Goal: Task Accomplishment & Management: Use online tool/utility

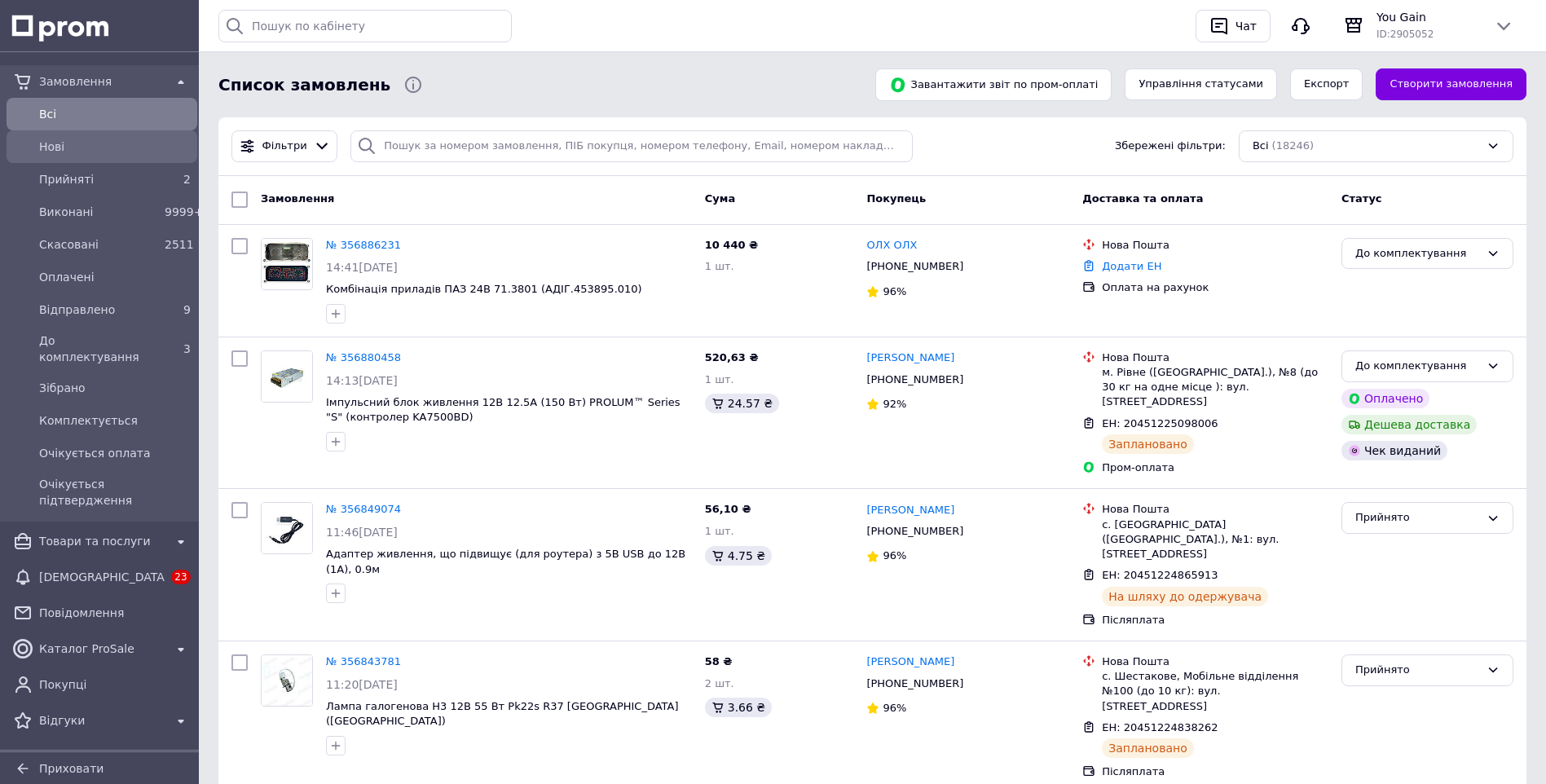
drag, startPoint x: 80, startPoint y: 109, endPoint x: 92, endPoint y: 133, distance: 26.8
click at [80, 109] on span "Всi" at bounding box center [115, 114] width 151 height 16
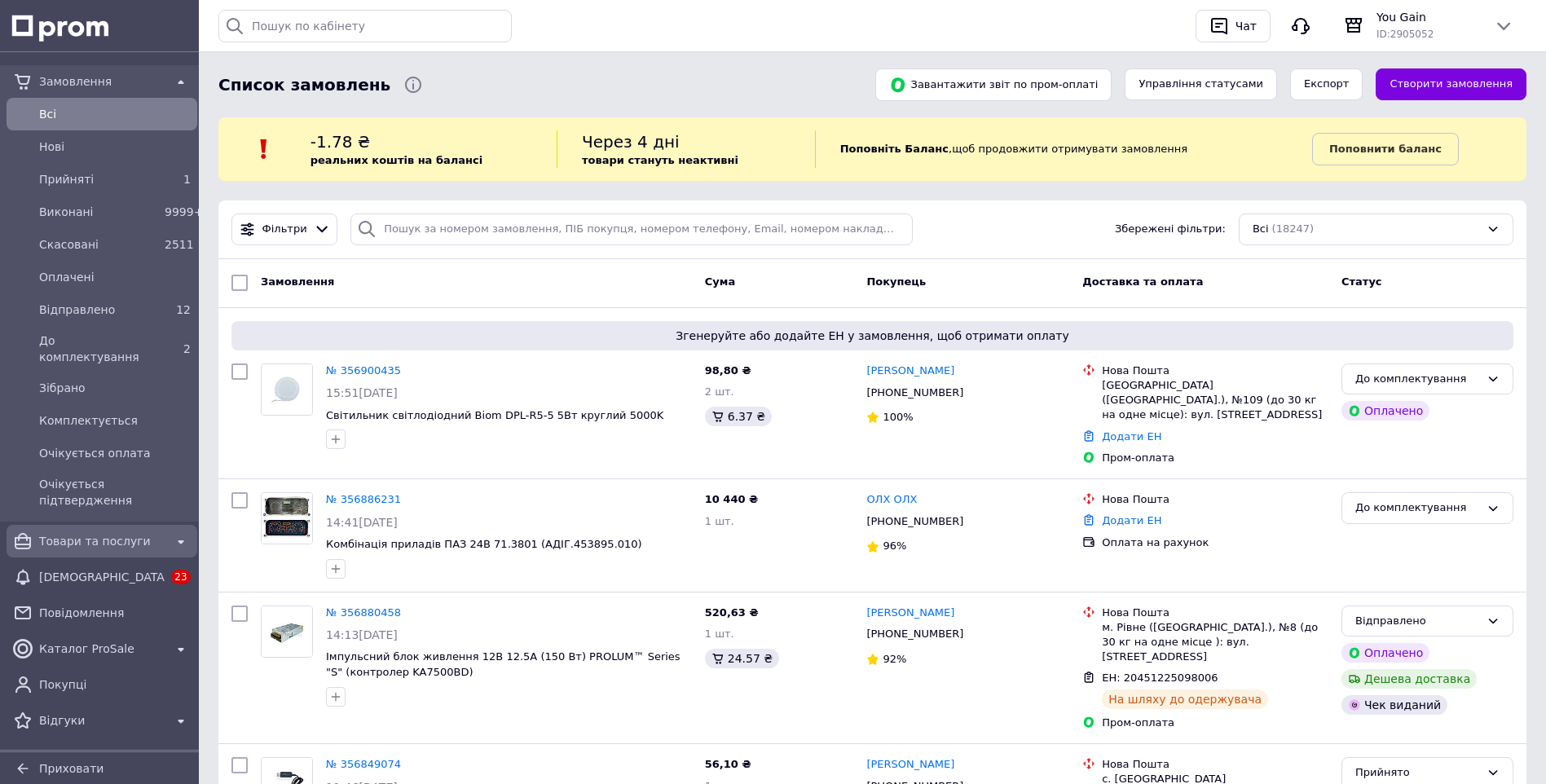
click at [72, 533] on span "Товари та послуги" at bounding box center [102, 540] width 126 height 16
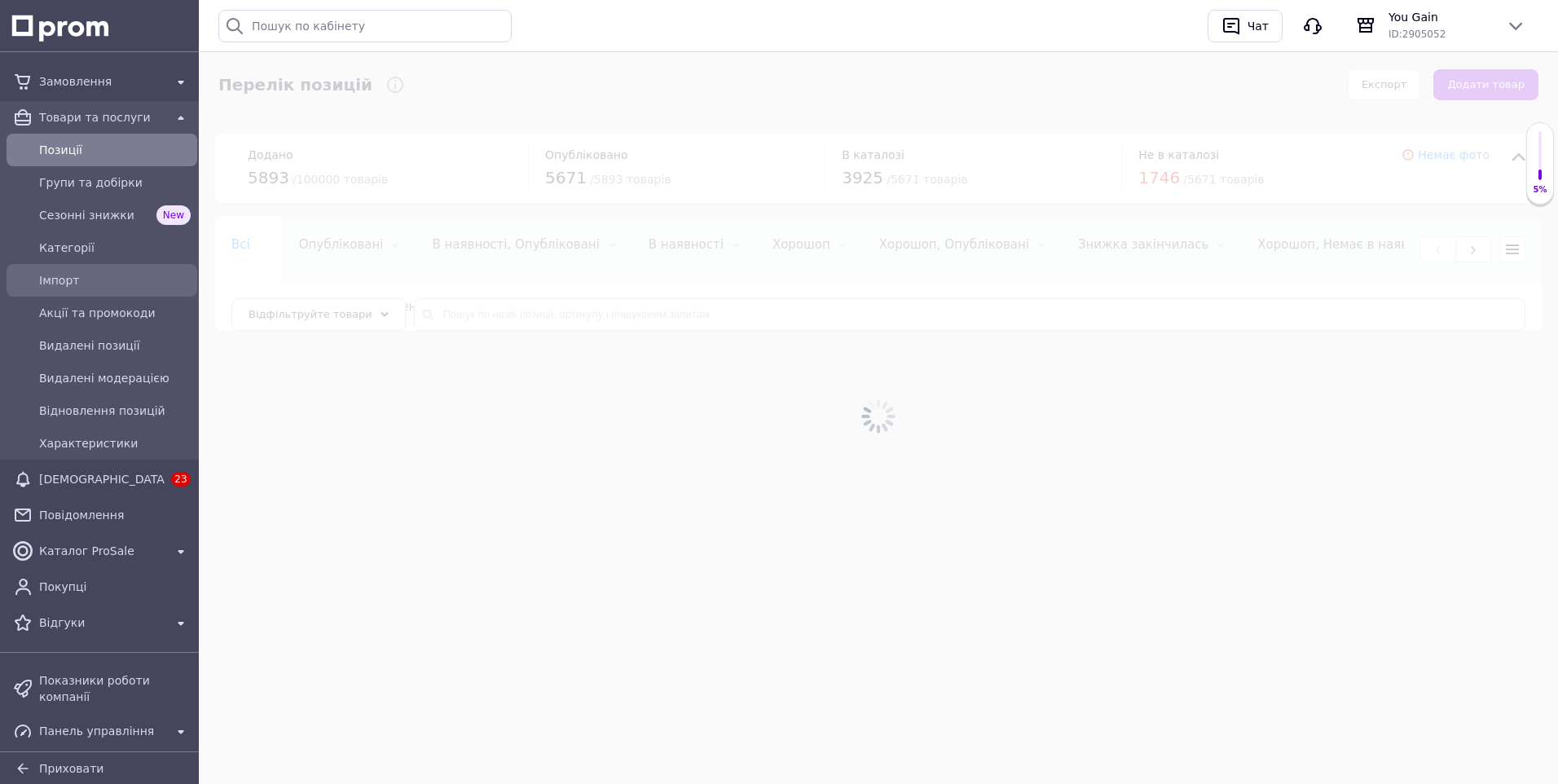
click at [72, 280] on span "Імпорт" at bounding box center [115, 280] width 151 height 16
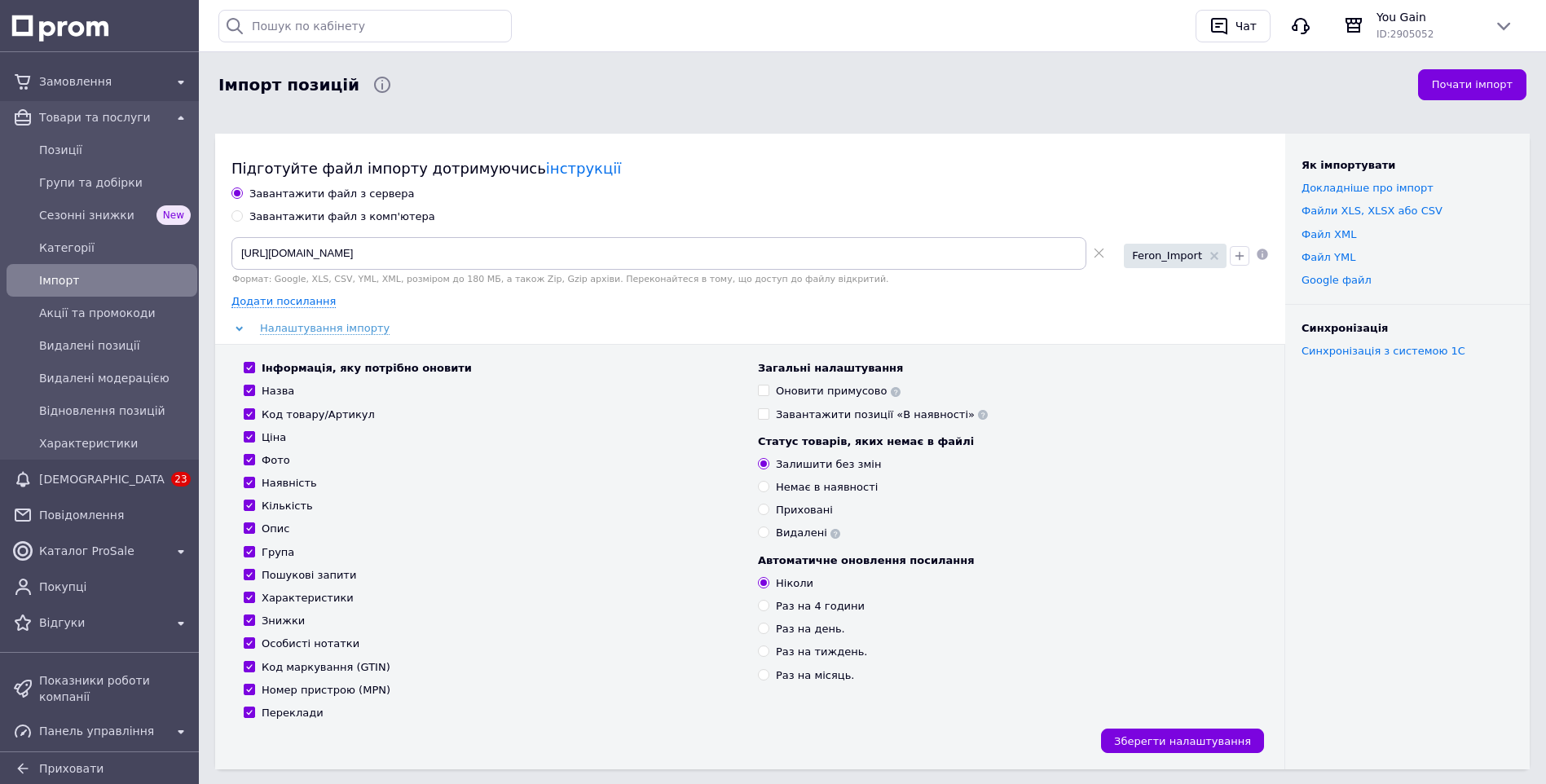
click at [891, 393] on icon at bounding box center [895, 392] width 9 height 9
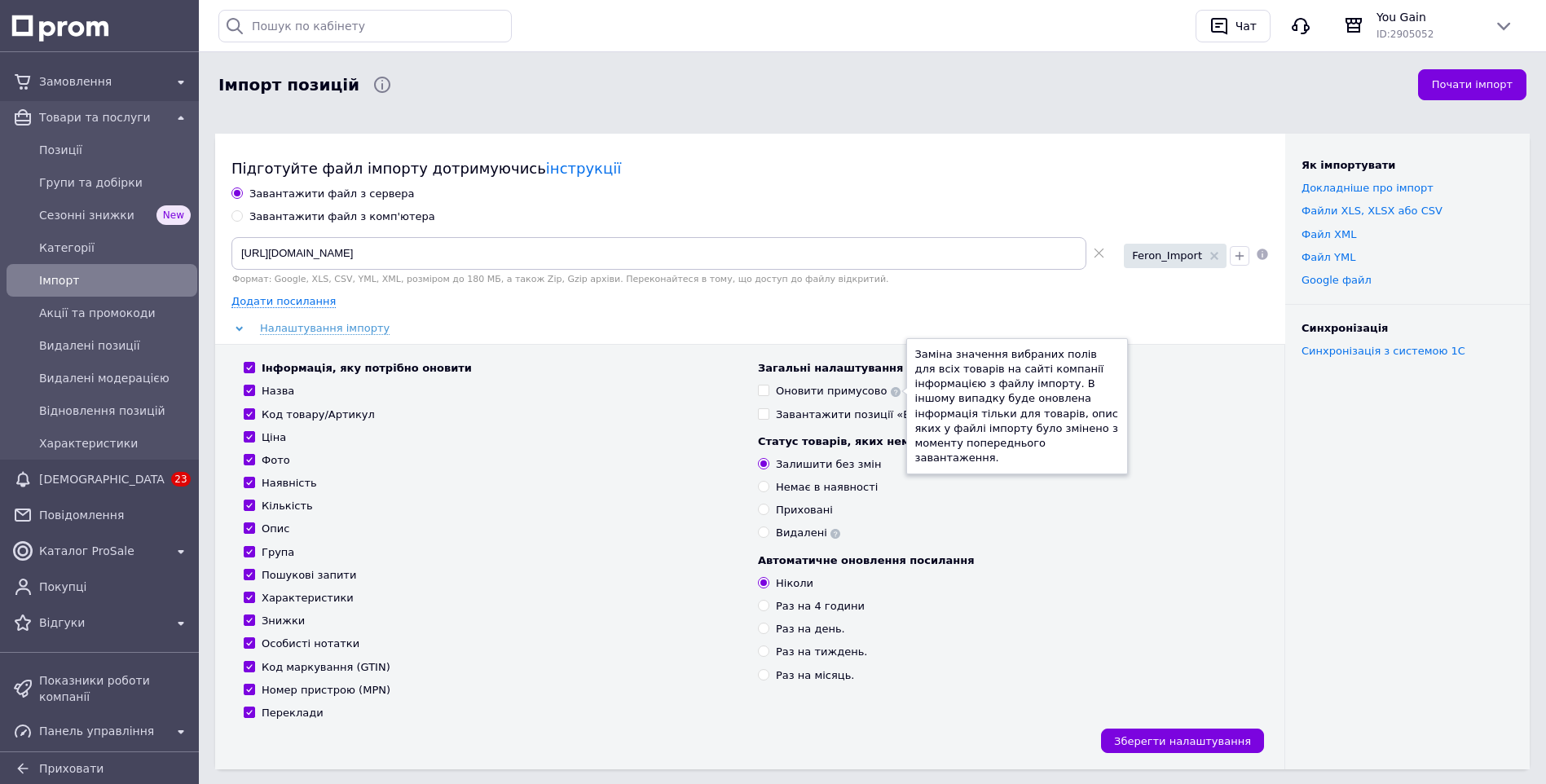
click at [1230, 547] on div "Загальні налаштування Оновити примусово Заміна значення вибраних полів для всіх…" at bounding box center [1006, 540] width 514 height 359
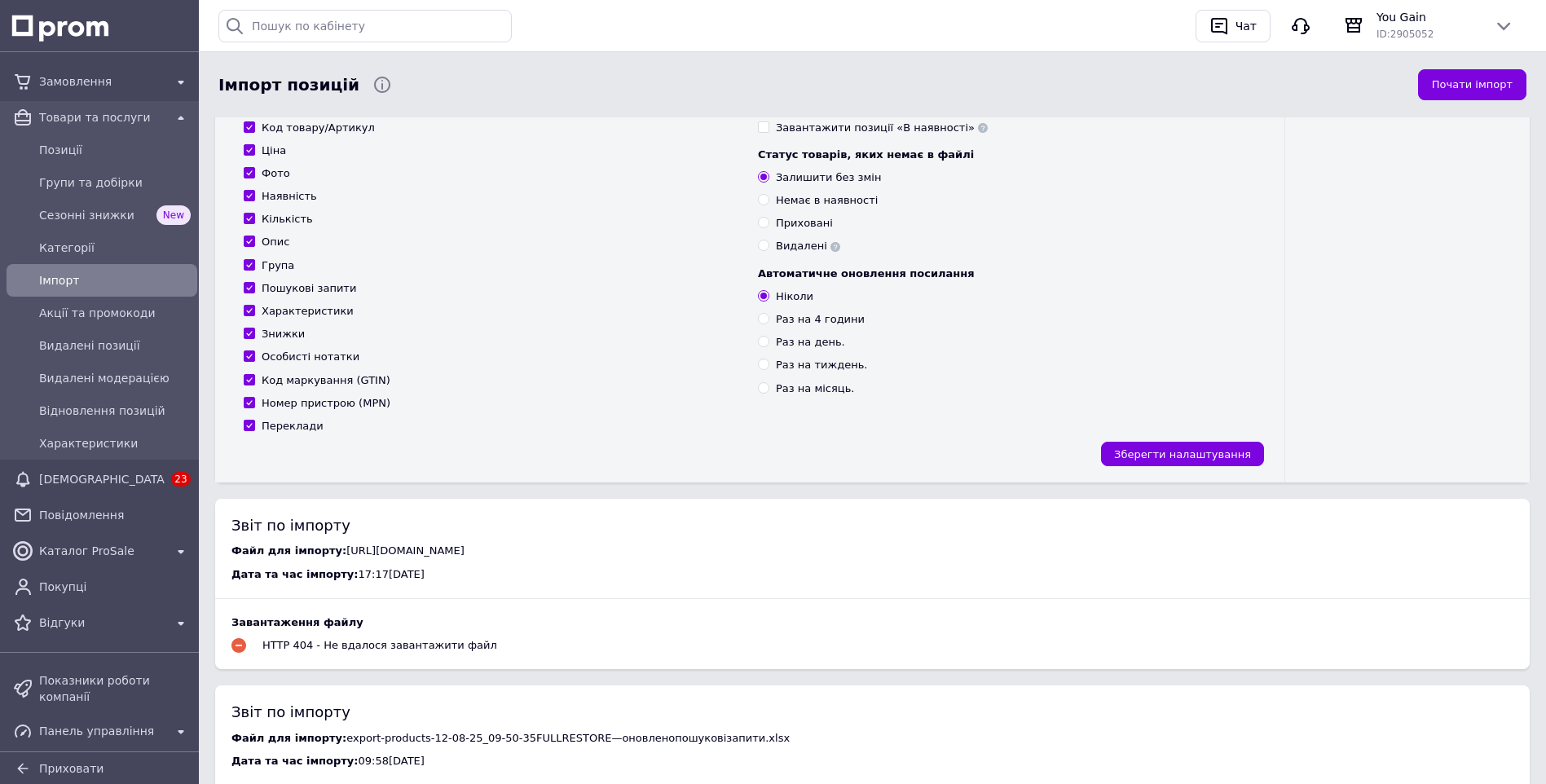
scroll to position [408, 0]
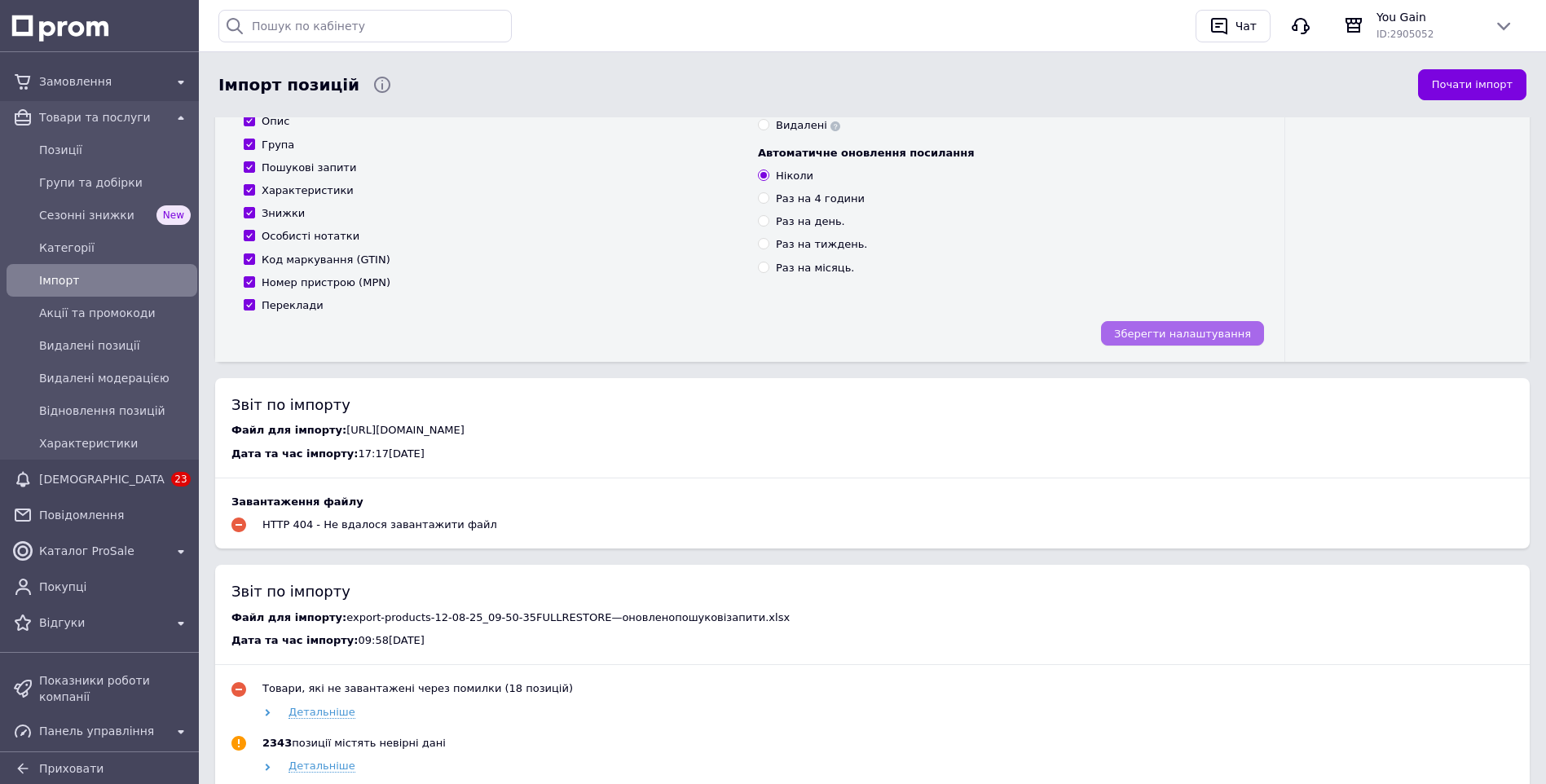
click at [1198, 331] on span "Зберегти налаштування" at bounding box center [1183, 333] width 137 height 12
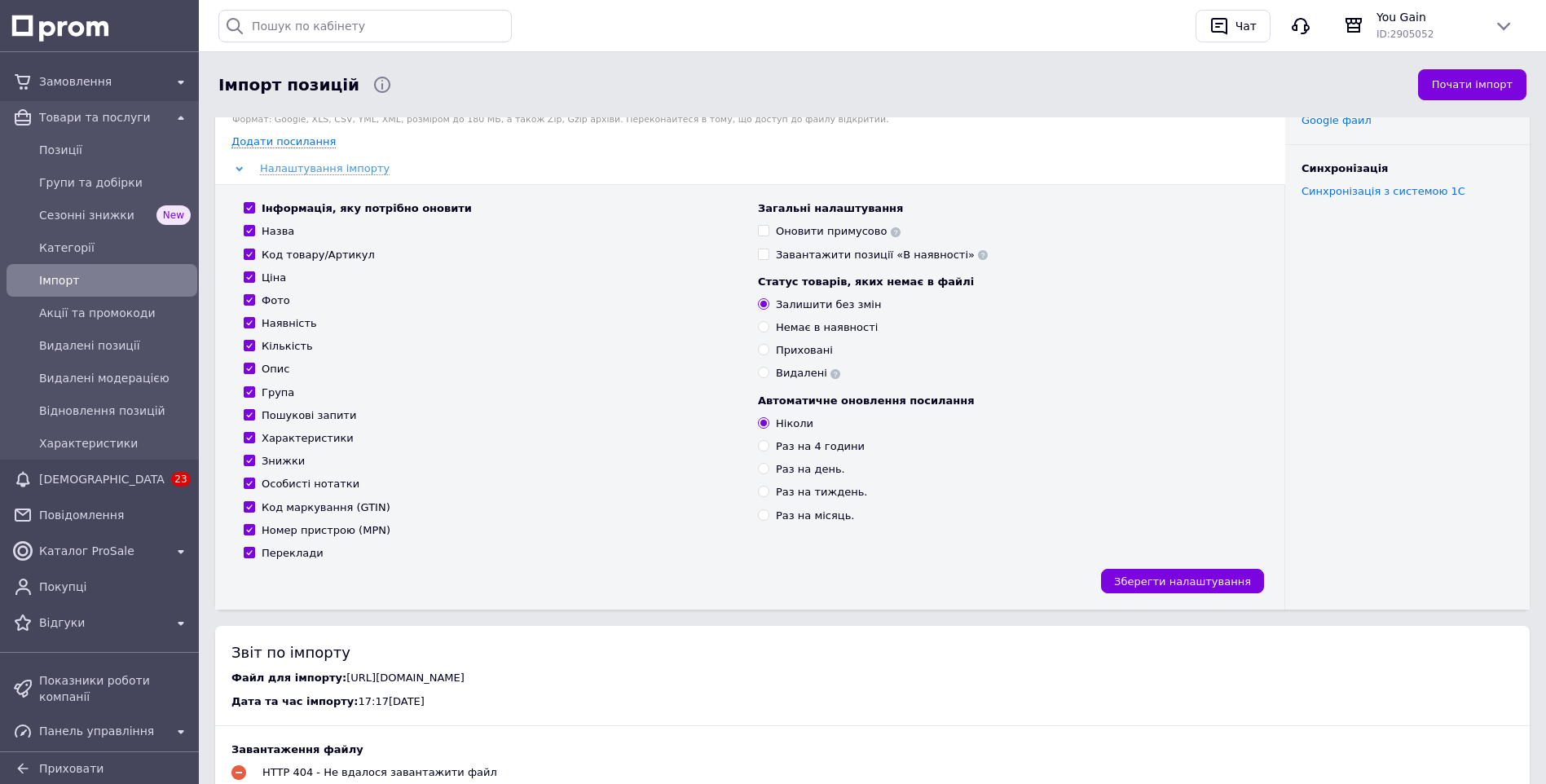
scroll to position [0, 0]
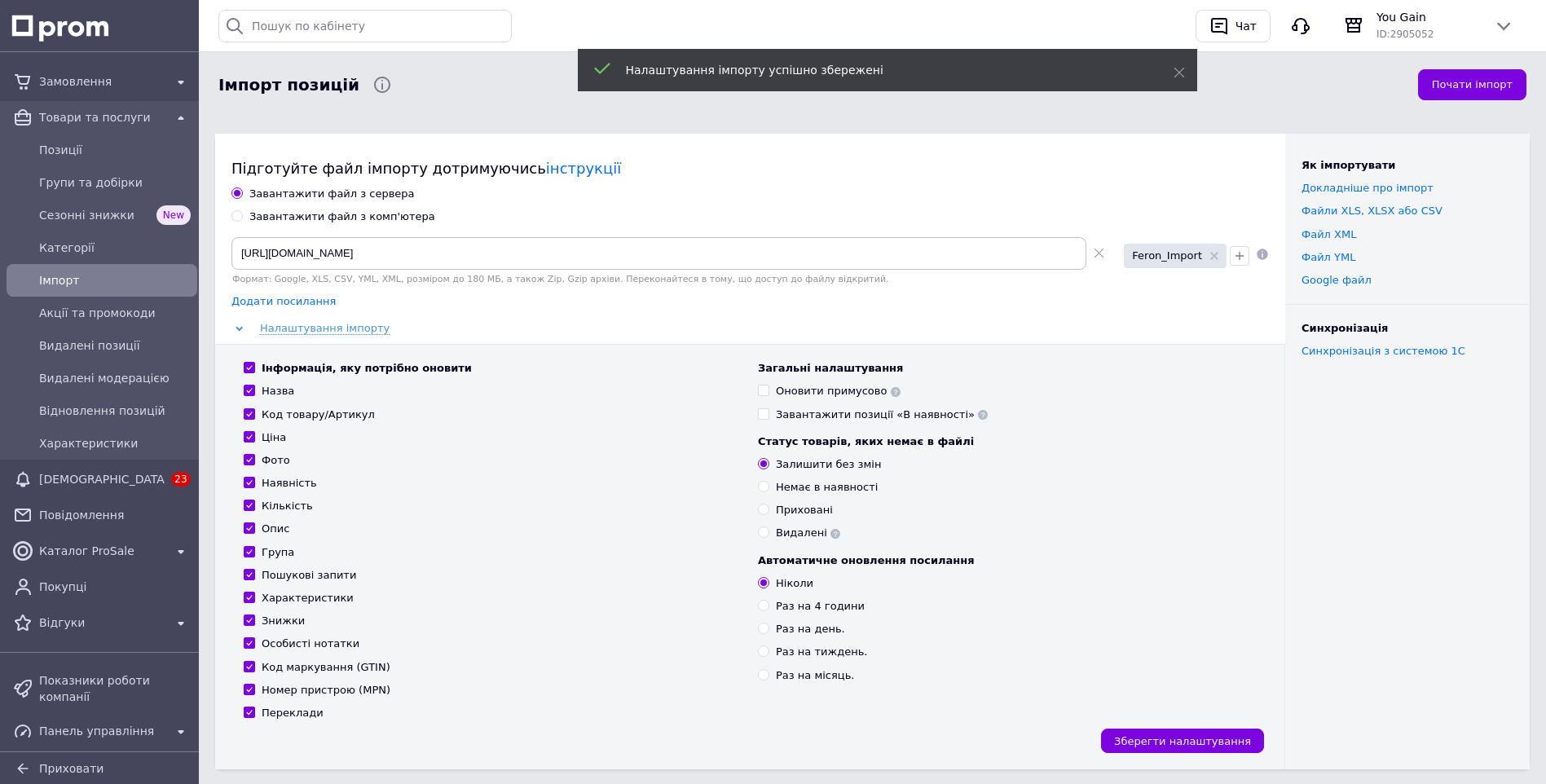
click at [286, 303] on span "Додати посилання" at bounding box center [284, 301] width 104 height 13
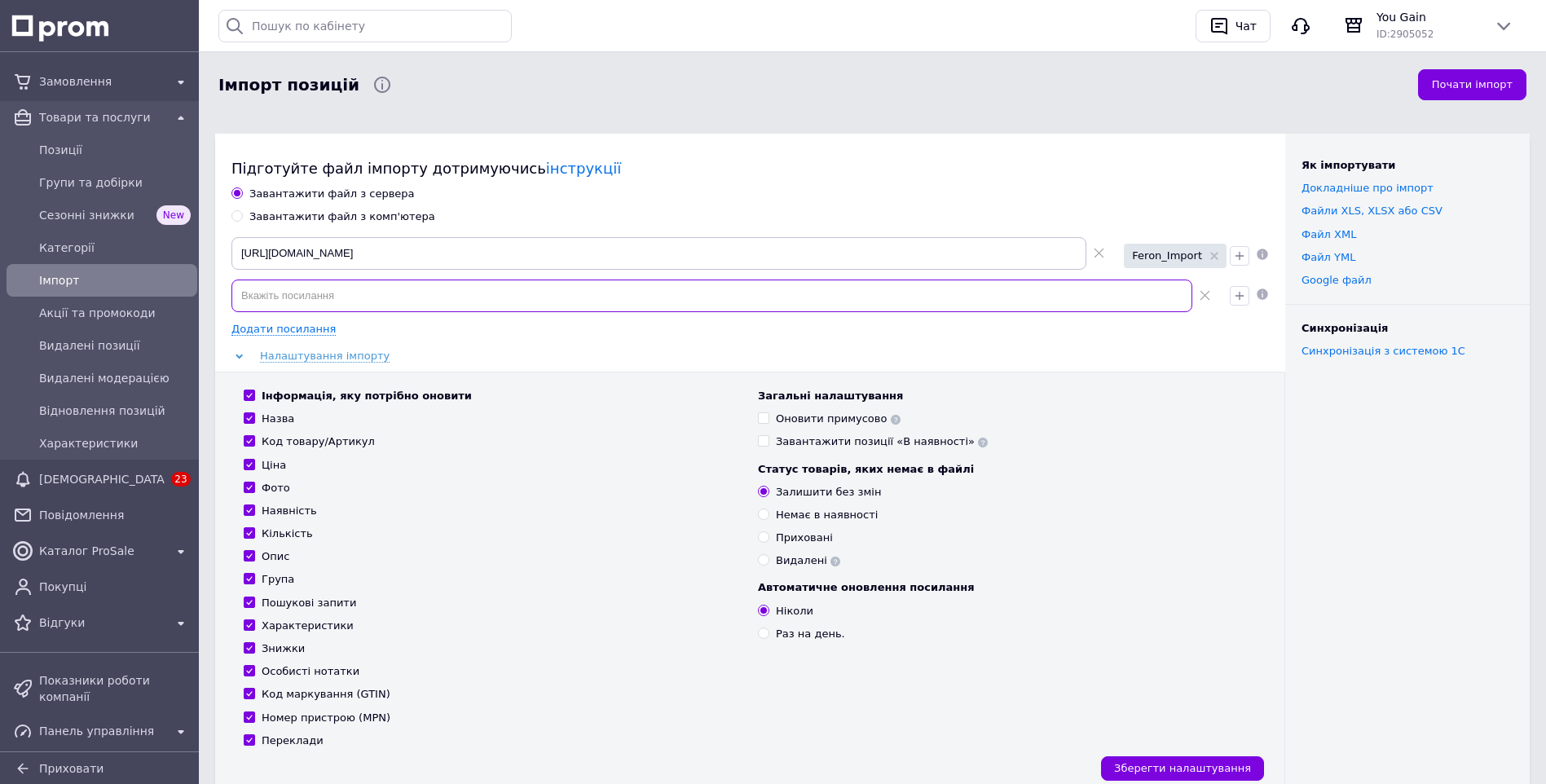
click at [366, 298] on input at bounding box center [712, 296] width 961 height 32
paste input "[URL][DOMAIN_NAME]"
type input "[URL][DOMAIN_NAME]"
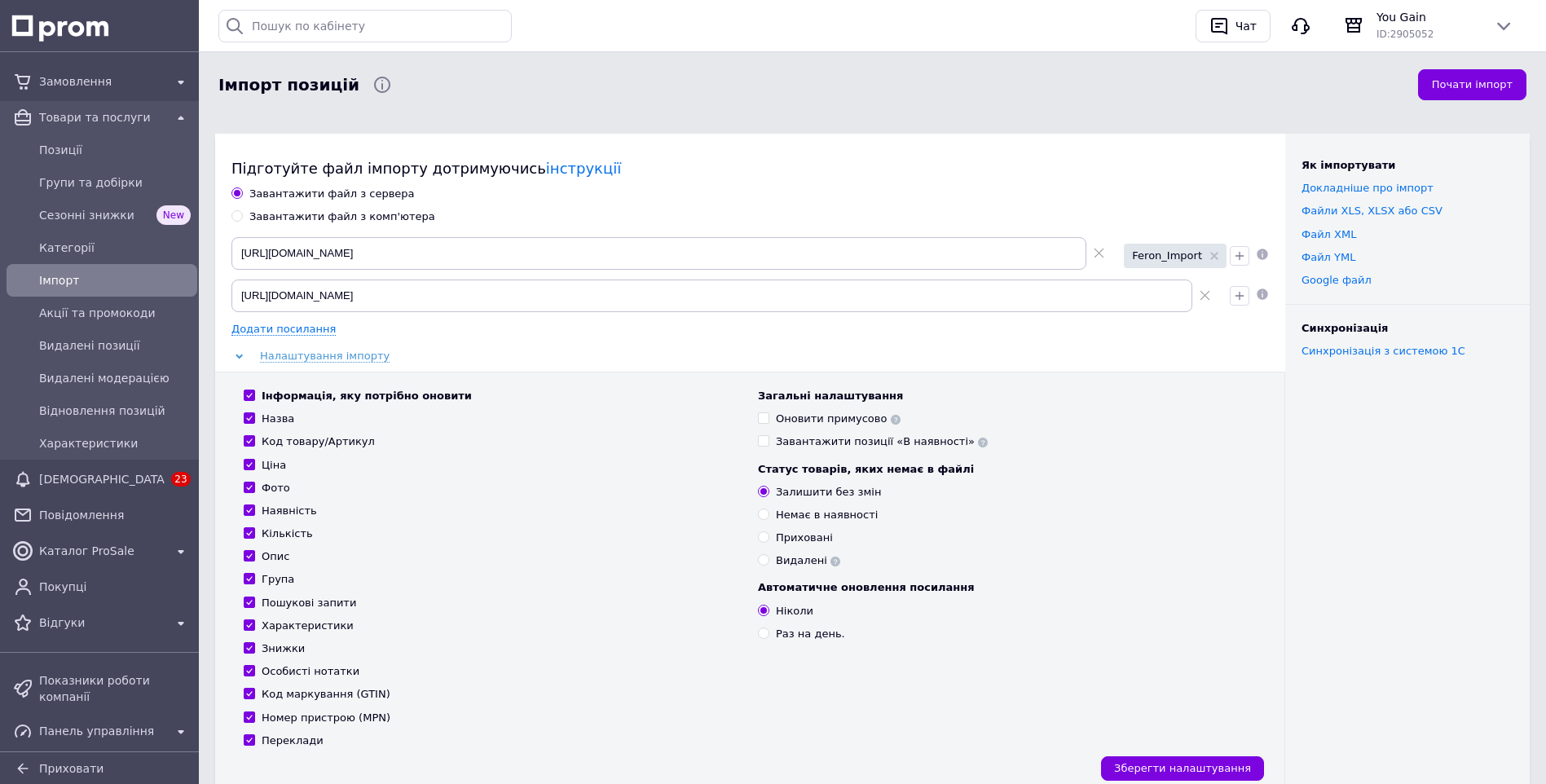
click at [1203, 298] on icon at bounding box center [1205, 295] width 10 height 10
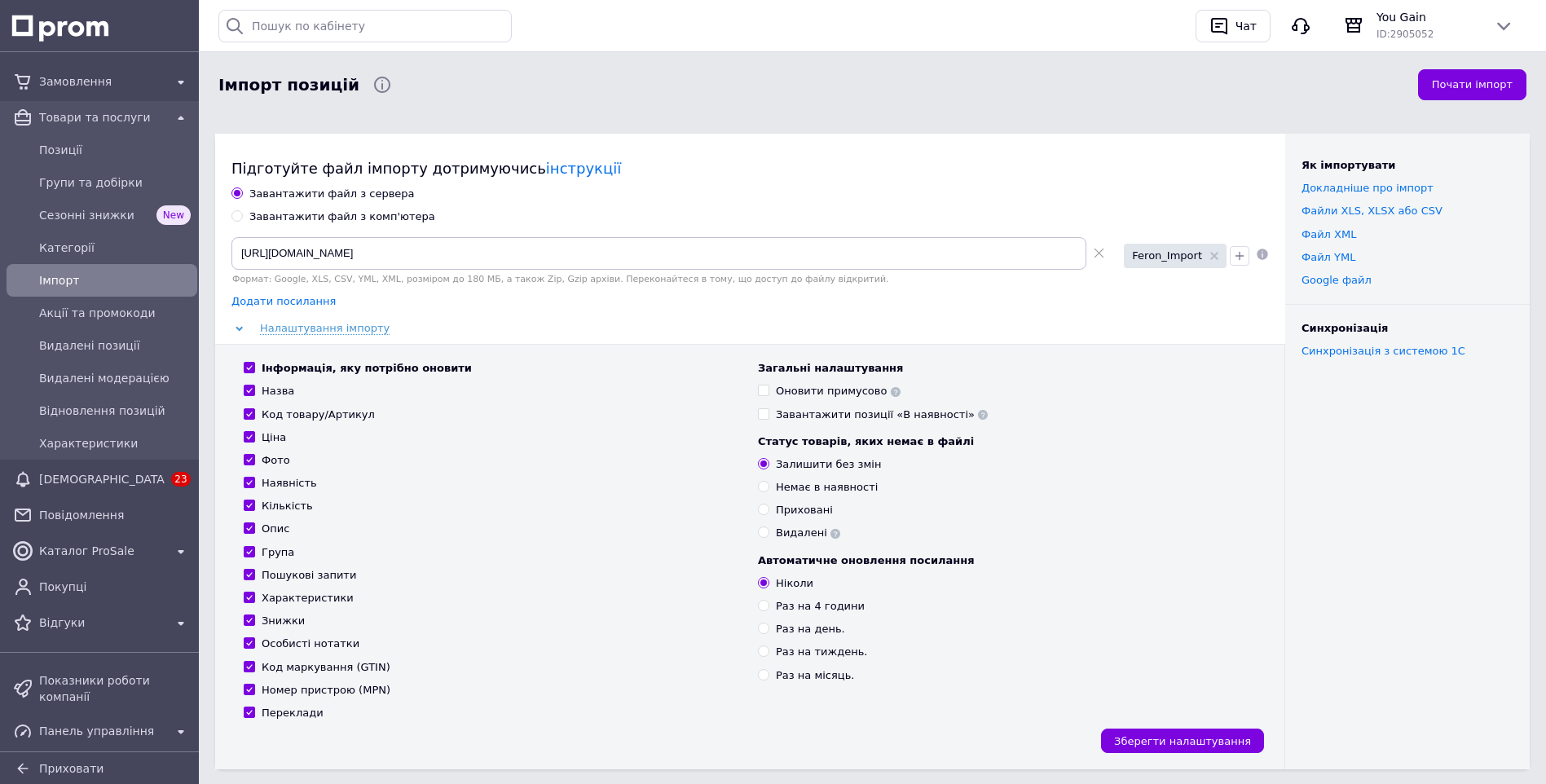
click at [292, 303] on span "Додати посилання" at bounding box center [284, 301] width 104 height 13
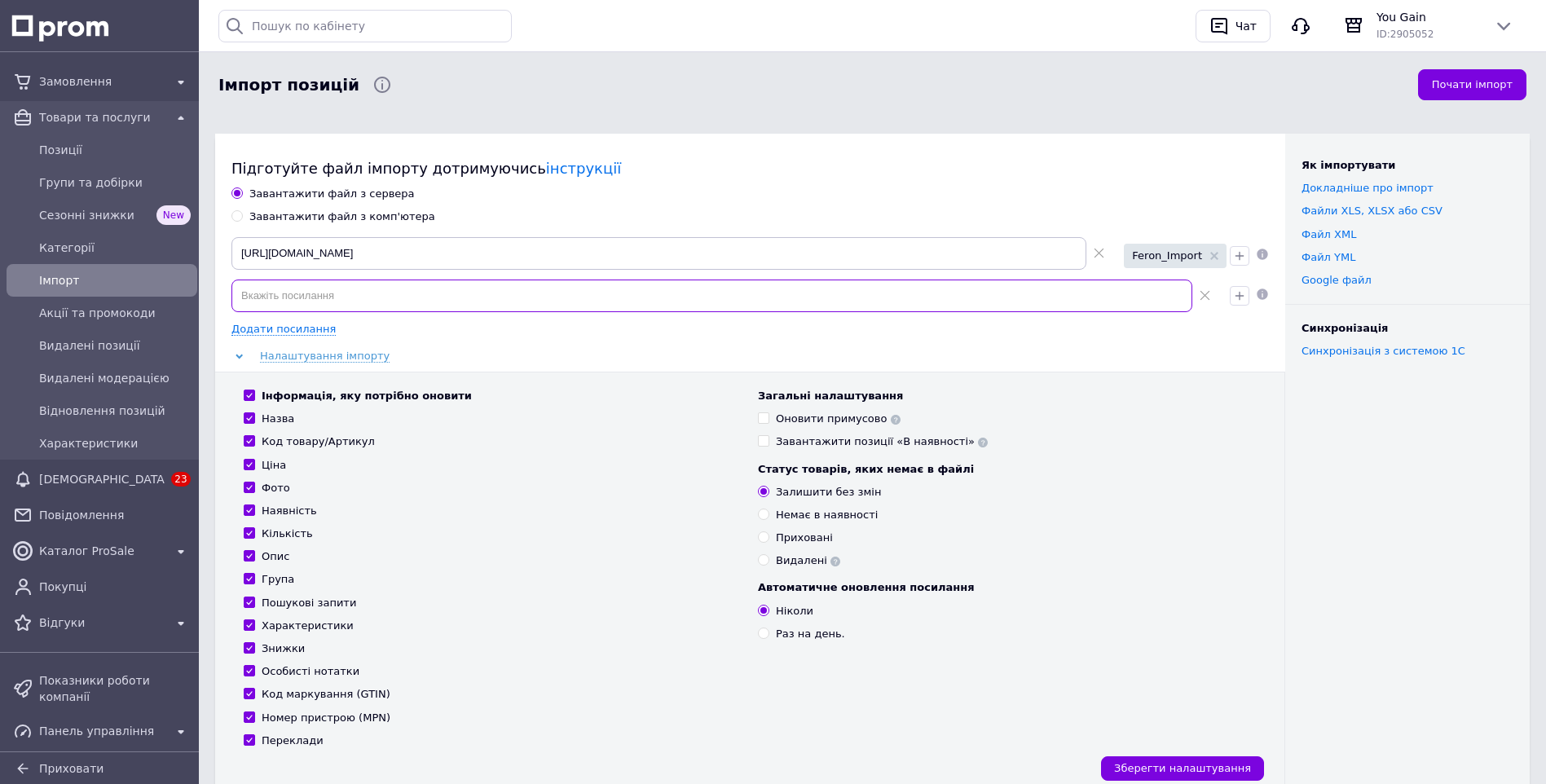
drag, startPoint x: 292, startPoint y: 303, endPoint x: 409, endPoint y: 309, distance: 117.2
click at [409, 309] on input at bounding box center [712, 296] width 961 height 32
paste input "[URL][DOMAIN_NAME]"
type input "[URL][DOMAIN_NAME]"
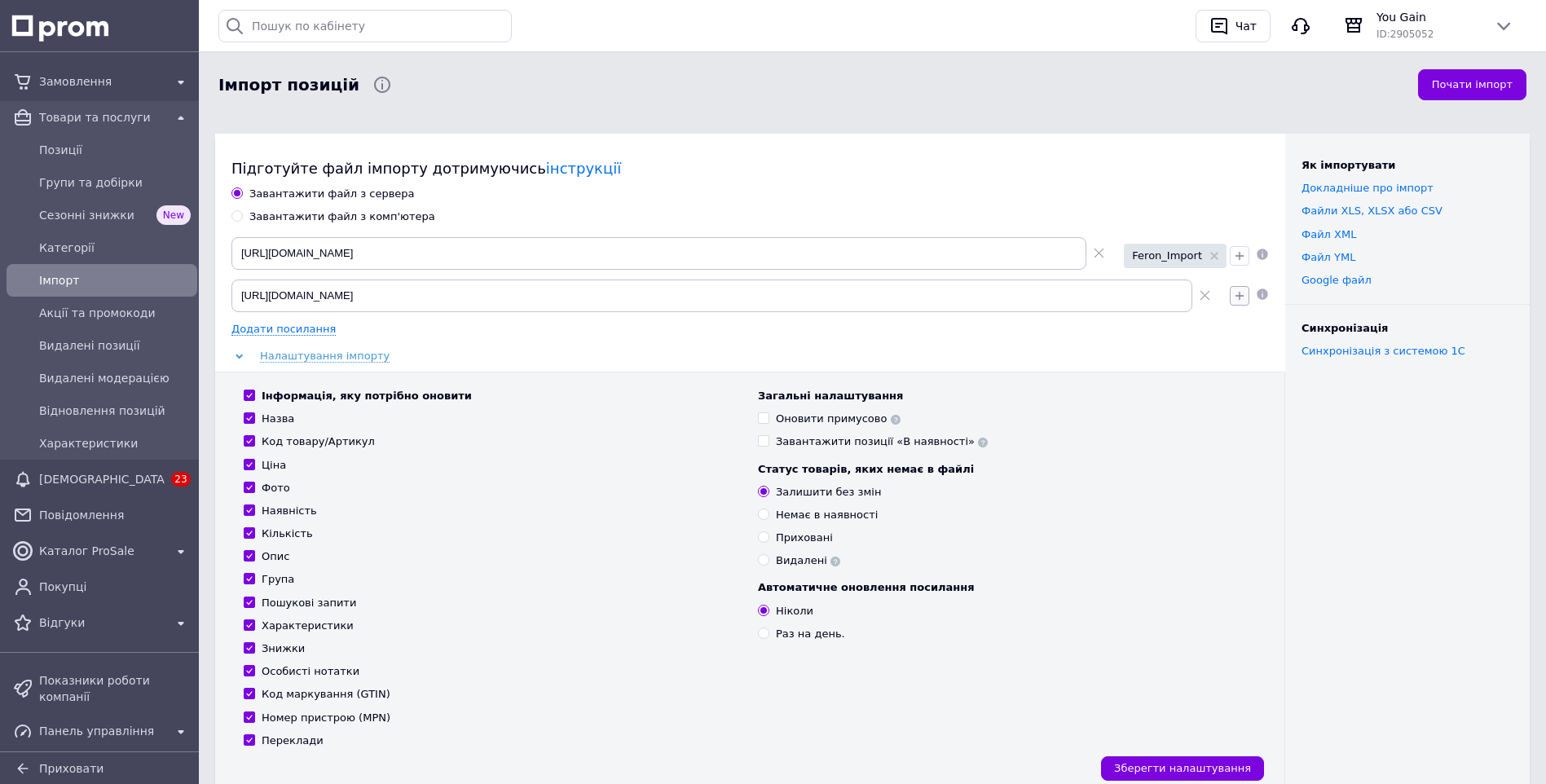
click at [1242, 297] on icon "button" at bounding box center [1239, 295] width 13 height 13
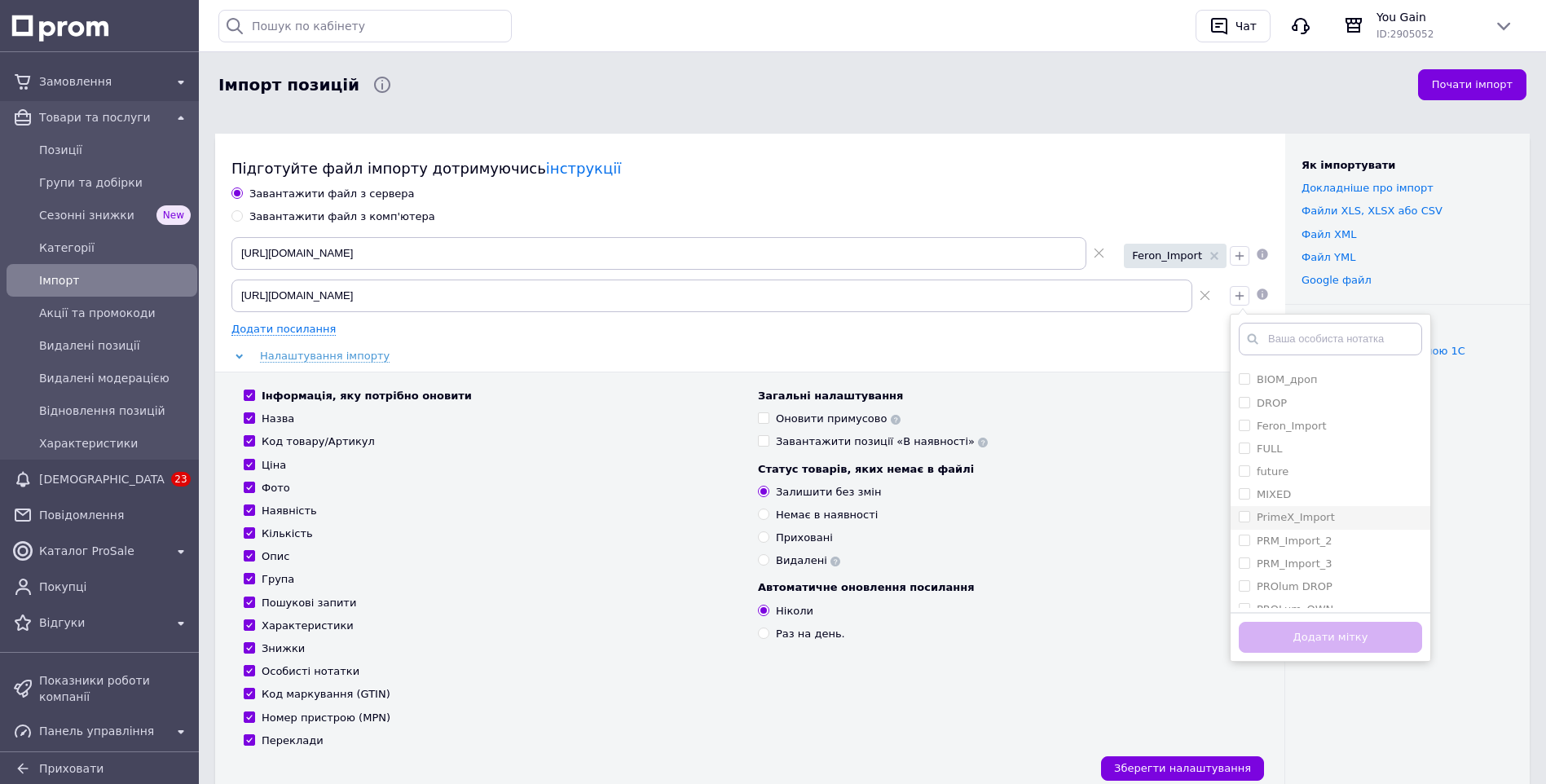
scroll to position [47, 0]
click at [1291, 465] on label "Feron_Import" at bounding box center [1292, 465] width 70 height 12
checkbox input "true"
click at [1337, 635] on button "Додати мітку" at bounding box center [1331, 637] width 183 height 32
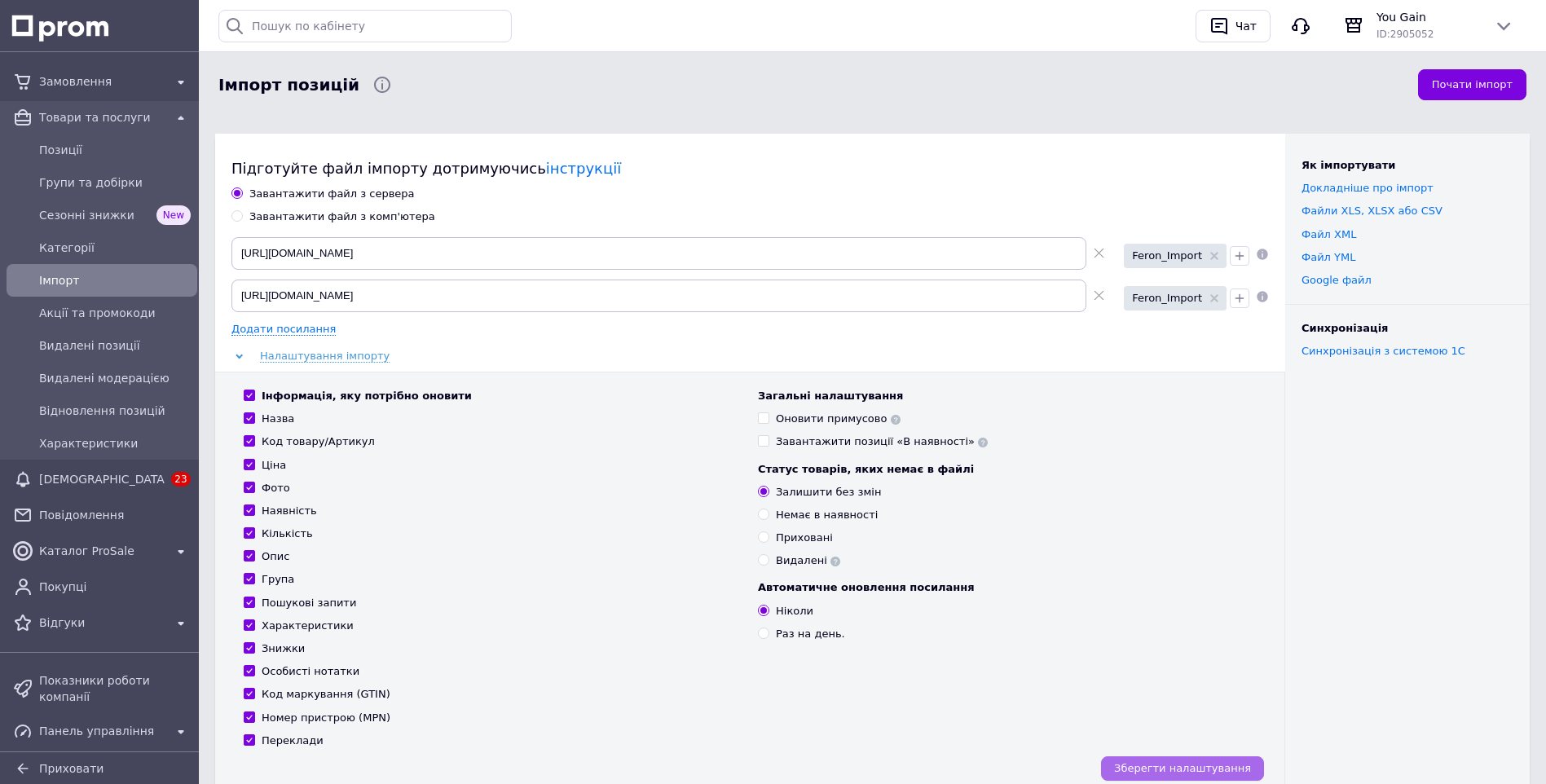
click at [1218, 769] on span "Зберегти налаштування" at bounding box center [1183, 768] width 137 height 12
click at [1476, 89] on button "Почати імпорт" at bounding box center [1472, 85] width 109 height 32
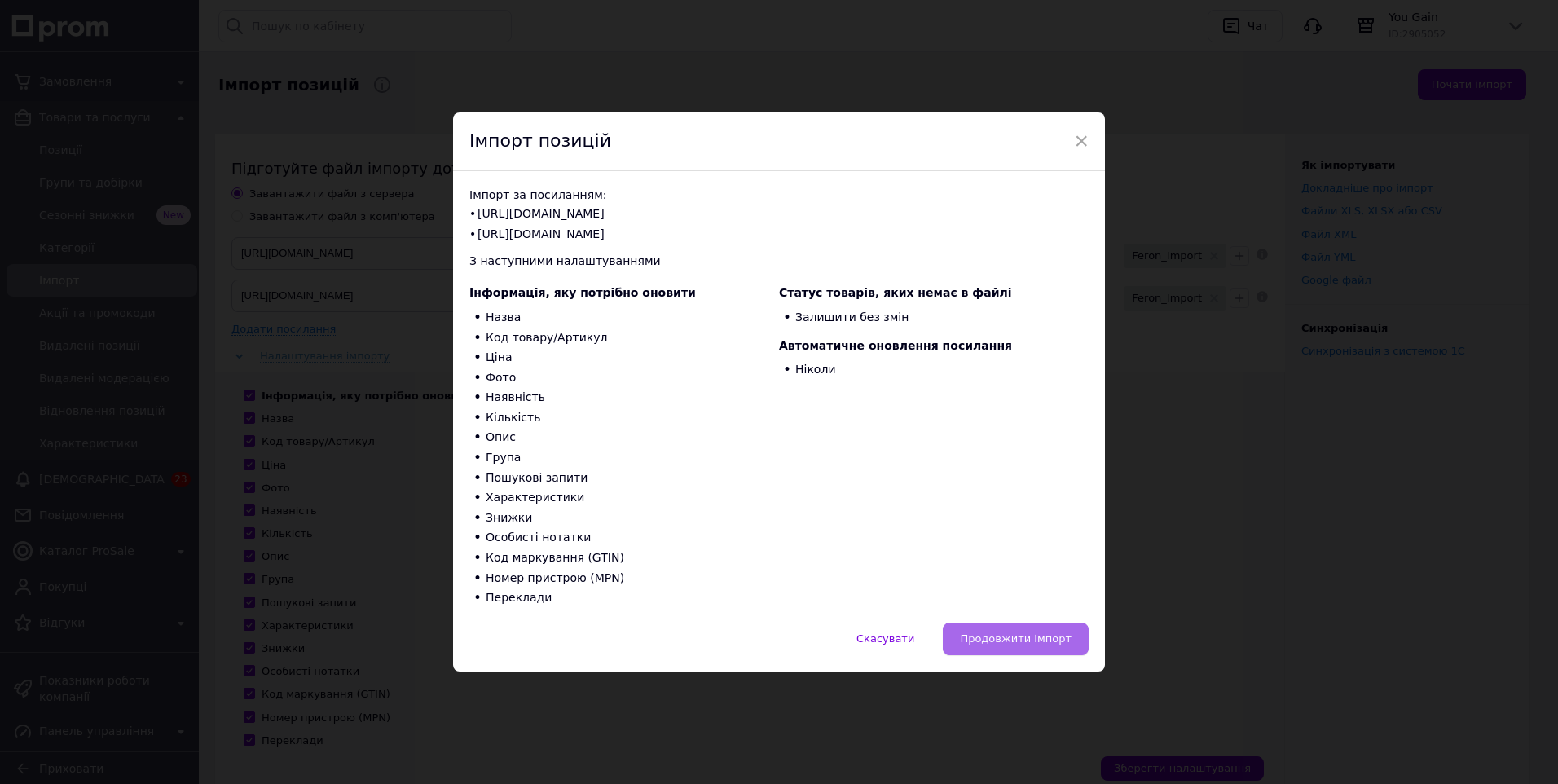
click at [1018, 633] on span "Продовжити імпорт" at bounding box center [1016, 639] width 112 height 12
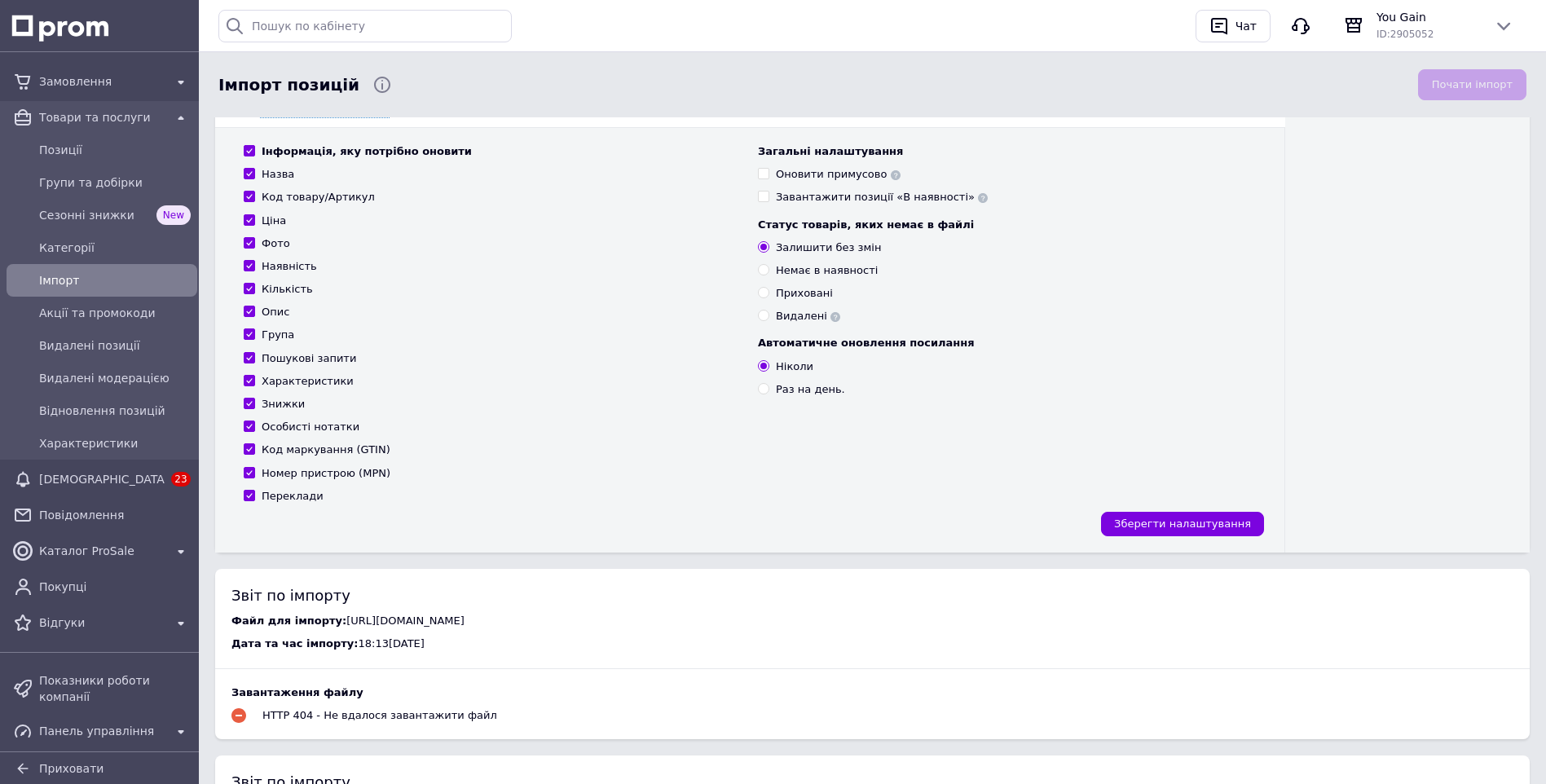
scroll to position [0, 0]
